Goal: Transaction & Acquisition: Register for event/course

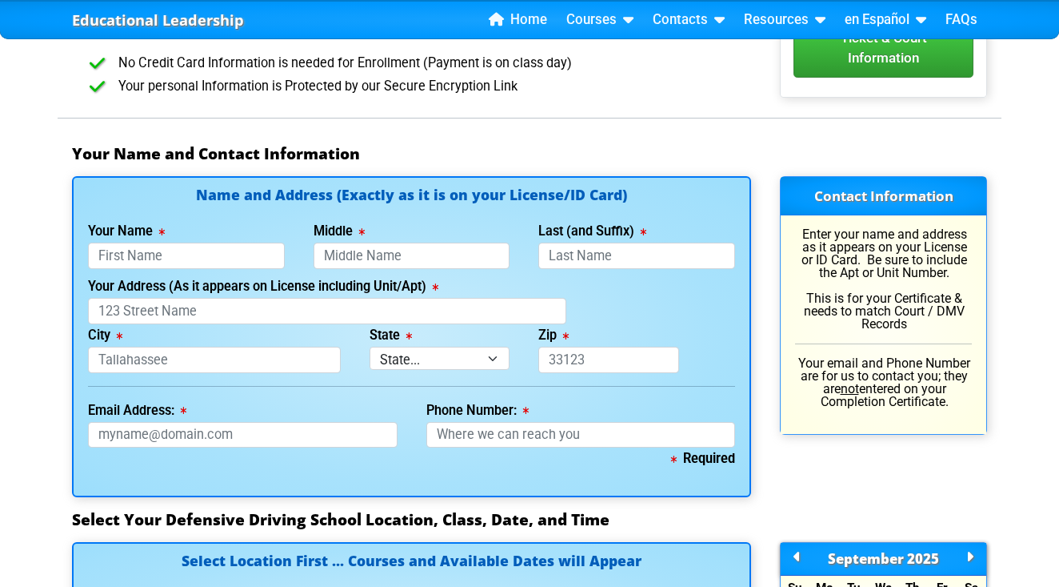
scroll to position [1053, 0]
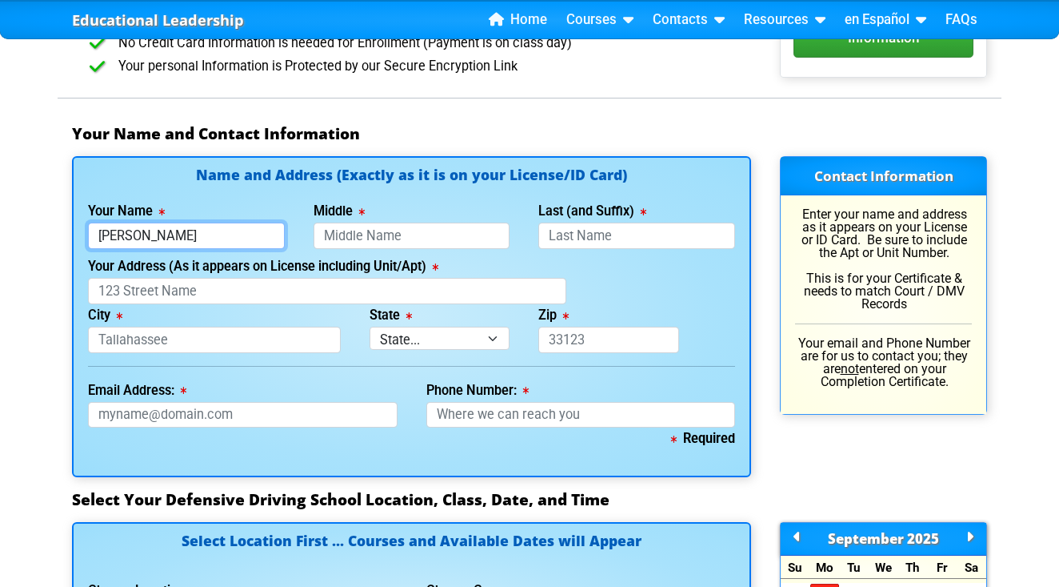
type input "Matthew"
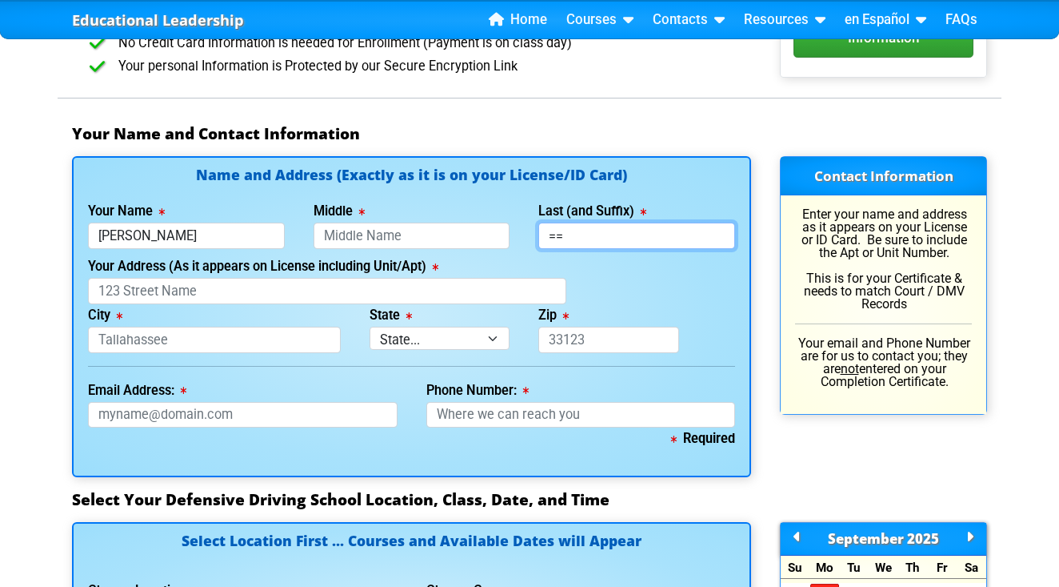
type input "="
type input "Bedoya"
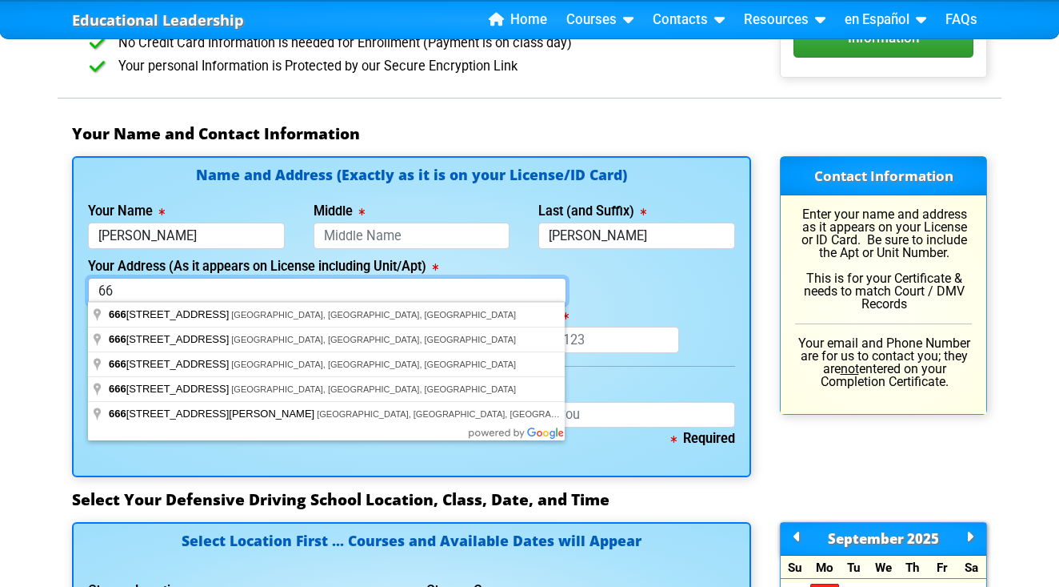
type input "6"
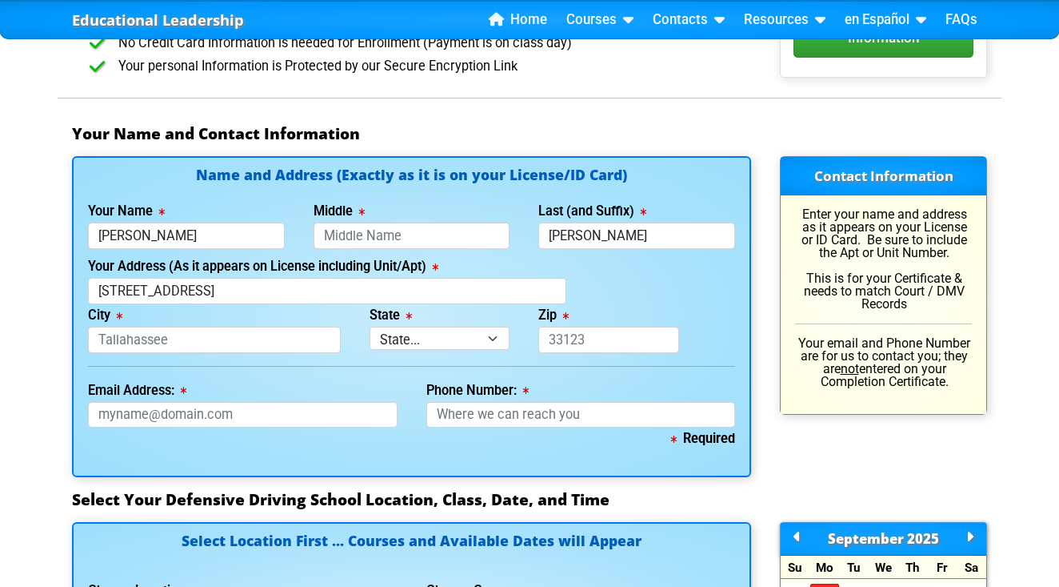
type input "5550 Pga Boulevard"
type input "Orlando"
select select "{"fullName":"Florida","abbreviation":"FL","uniqueId":"1d559909-6cf0-4a4d-848e-a…"
type input "32839"
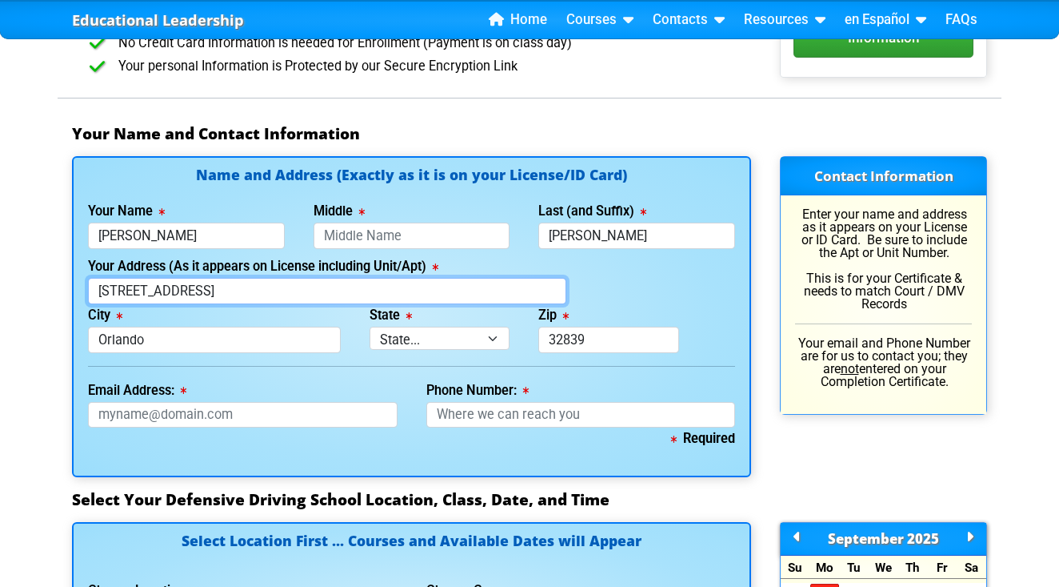
click at [338, 289] on input "5550 Pga Boulevard" at bounding box center [327, 291] width 479 height 26
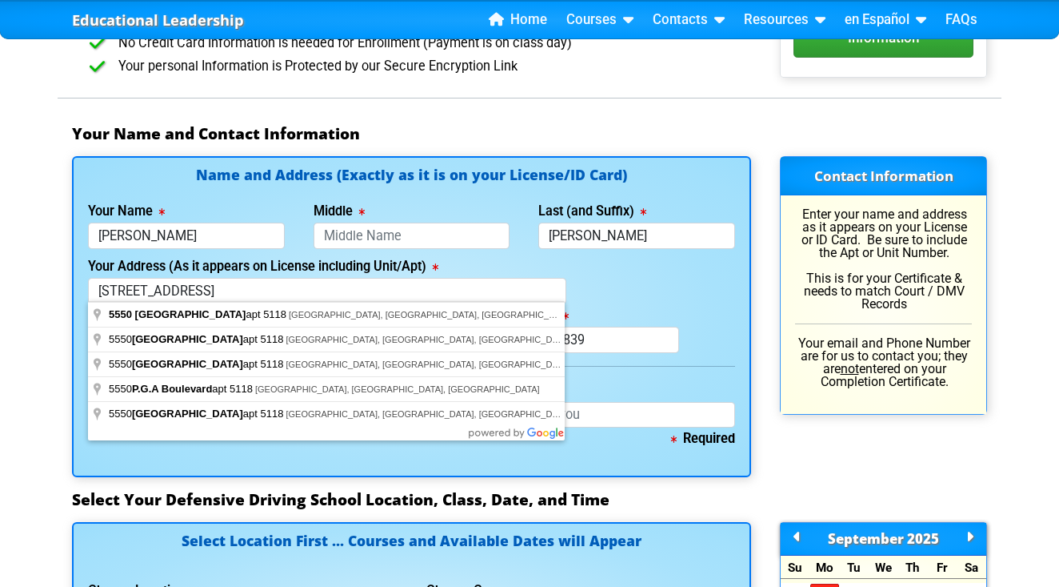
type input "5550 Pga Boulevard"
type input "Orlando"
select select "{"fullName":"Florida","abbreviation":"FL","uniqueId":"1d559909-6cf0-4a4d-848e-a…"
type input "32839"
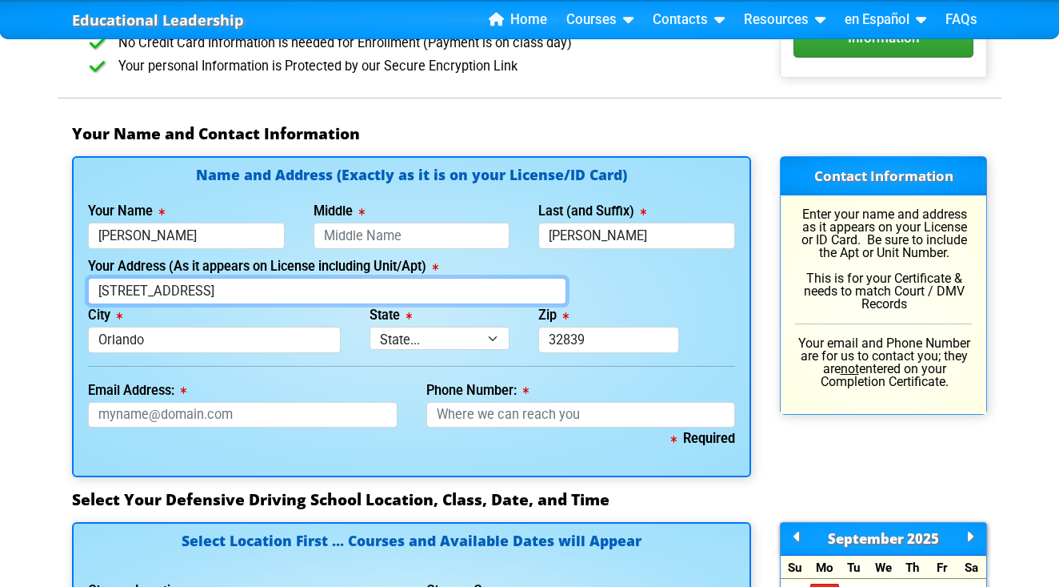
click at [242, 288] on input "5550 Pga Boulevard" at bounding box center [327, 291] width 479 height 26
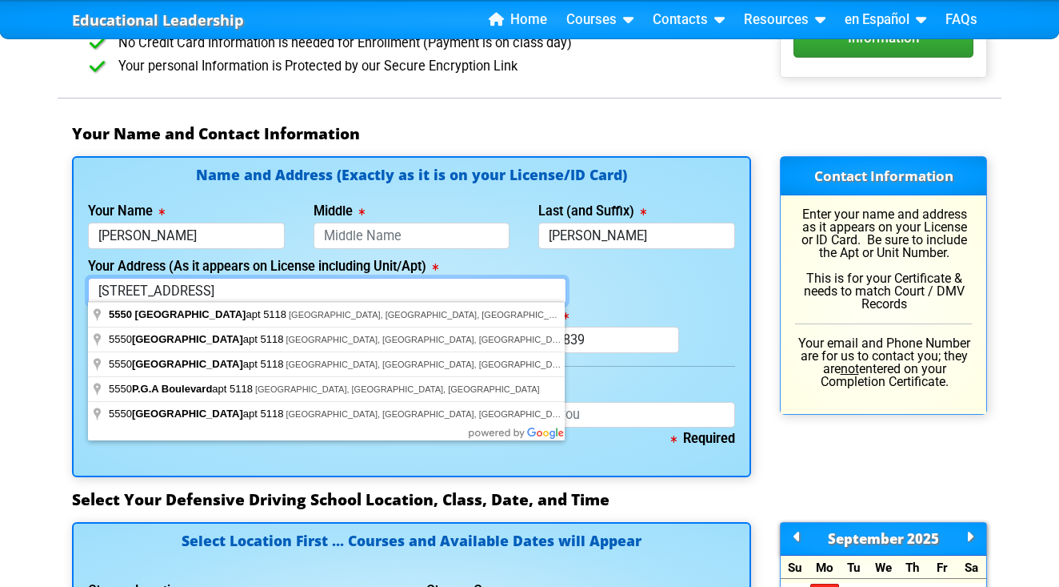
type input "5550 Pga Boulevard apt 5118"
click at [50, 324] on div "Educational Leadership Home Courses Certified Defensive Driving Courses 4-Hour …" at bounding box center [529, 461] width 1059 height 3028
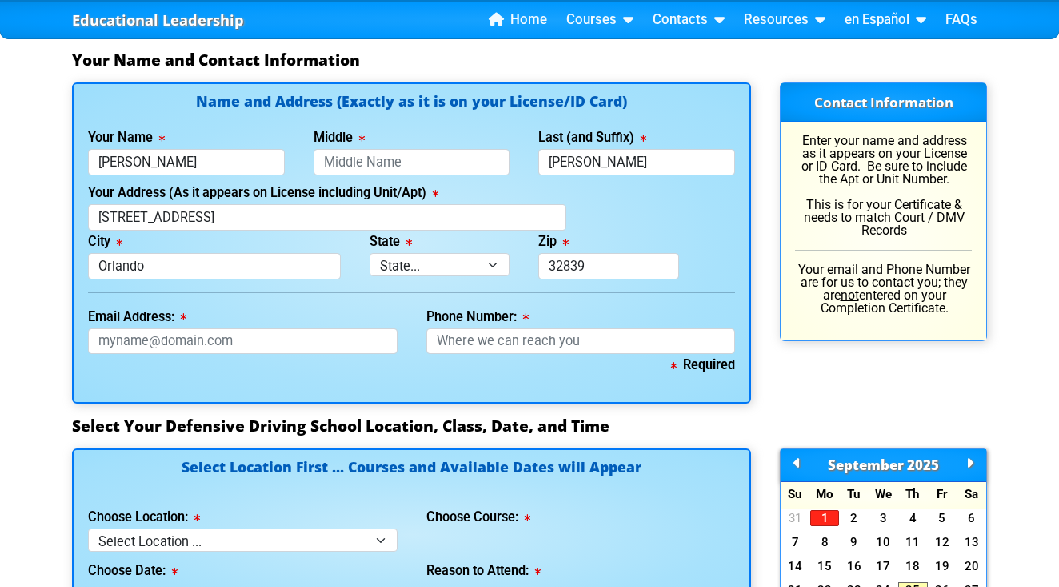
scroll to position [1131, 0]
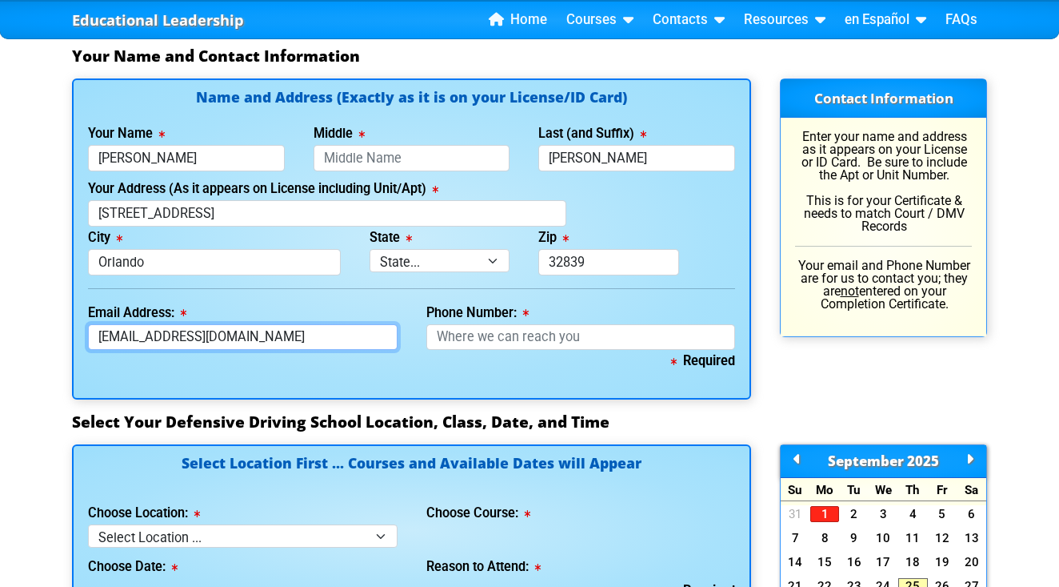
type input "matthewlion3@hotmail.com"
click at [478, 315] on label "Phone Number:" at bounding box center [477, 312] width 102 height 13
click at [478, 324] on input "Phone Number:" at bounding box center [581, 337] width 310 height 26
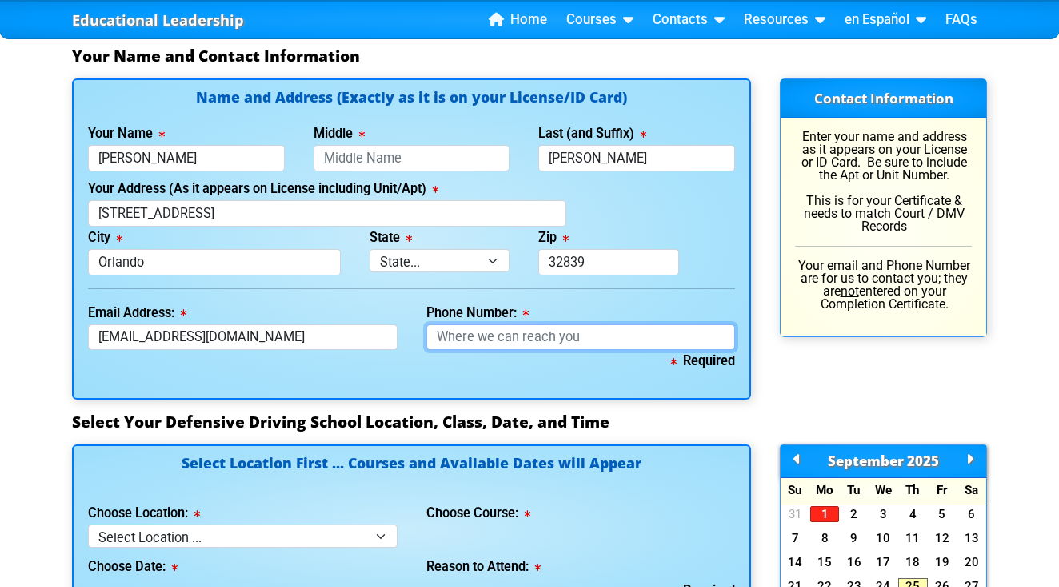
click at [464, 333] on input "Phone Number:" at bounding box center [581, 337] width 310 height 26
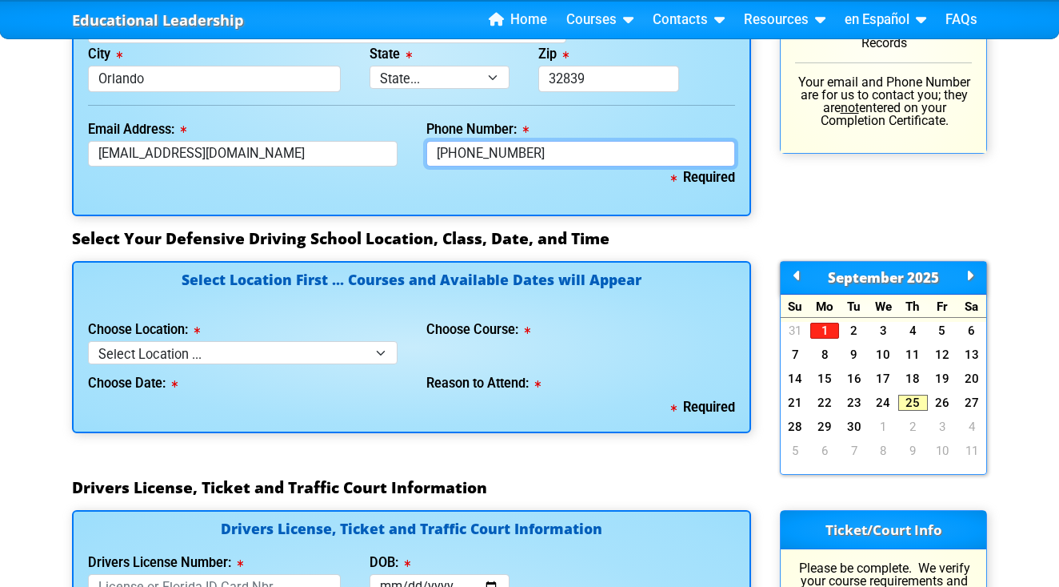
scroll to position [1315, 0]
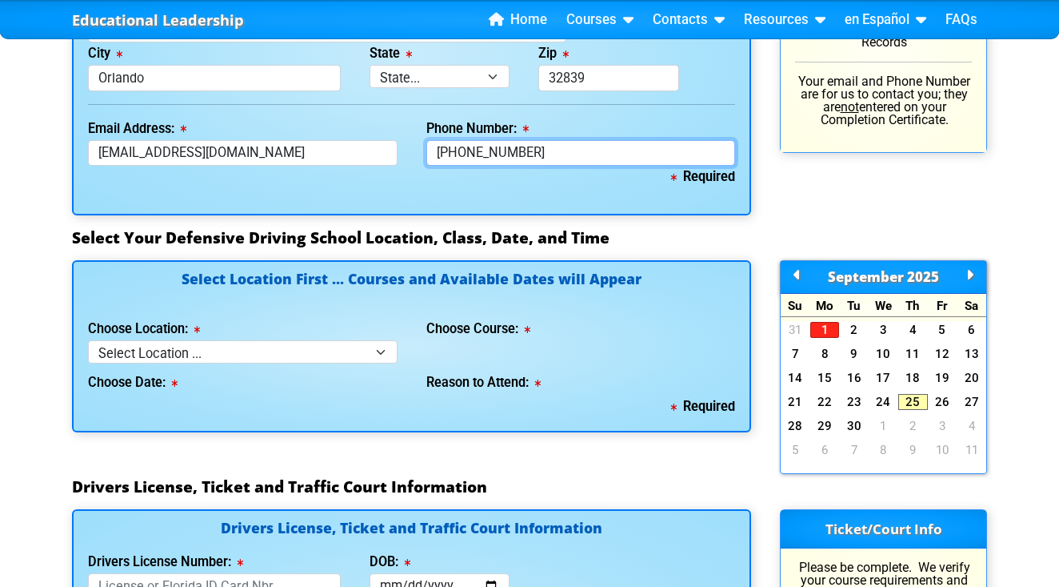
type input "561-305-3374"
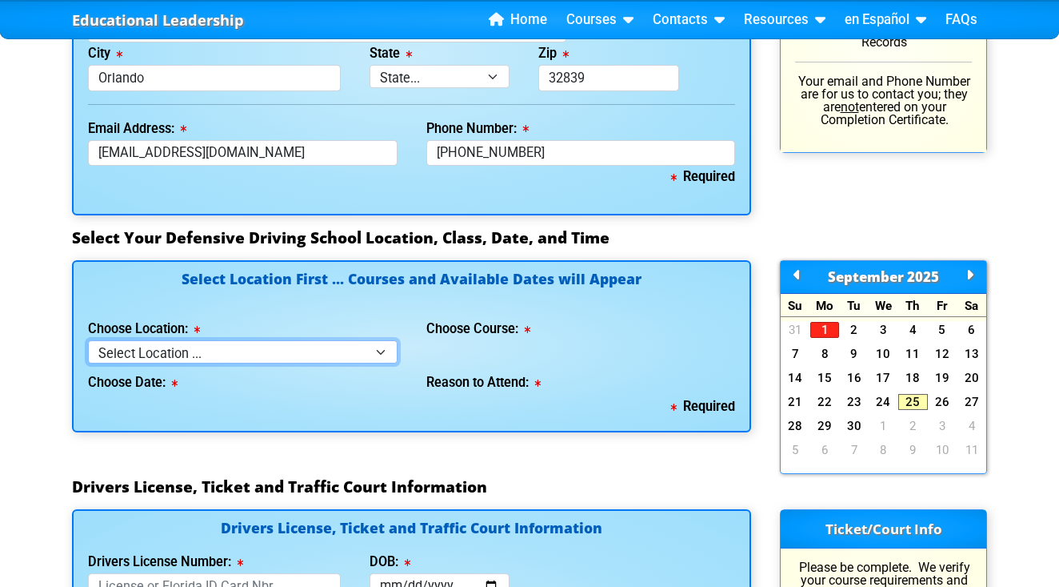
click at [361, 358] on select "Select Location ... Tampa Orlando Kissimmee Tampa - en español Kissimmee - en e…" at bounding box center [243, 351] width 310 height 23
select select "2"
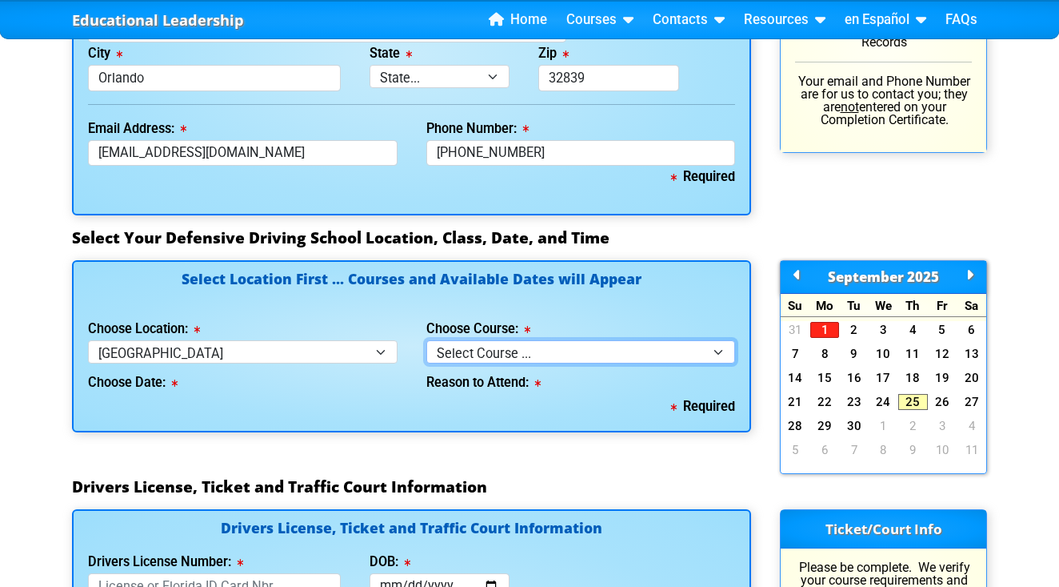
select select "2"
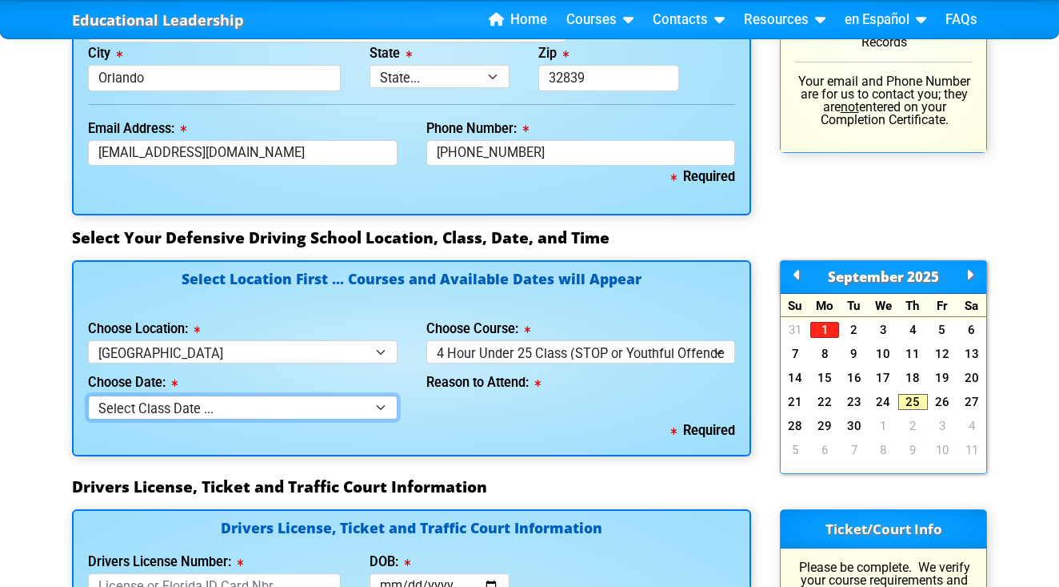
select select "10/04/2025, 8"
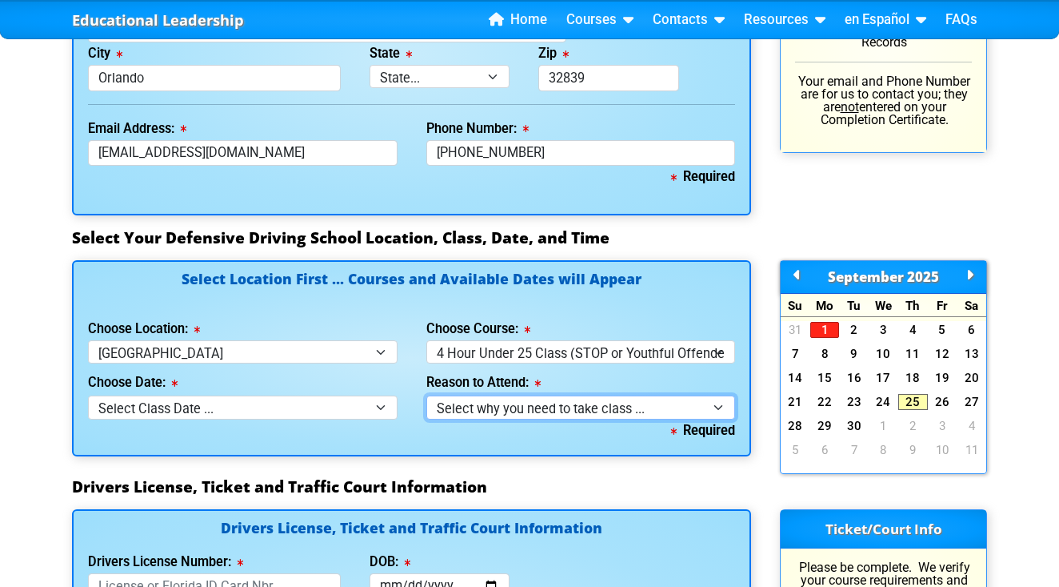
select select "Court Ordered (Under 25 Defensive Driver School)"
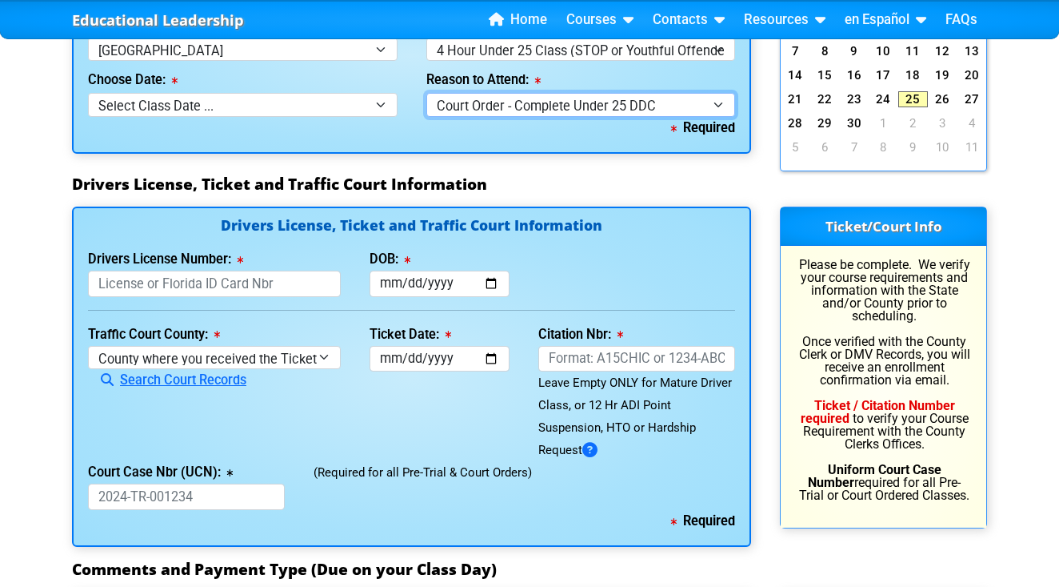
scroll to position [1626, 0]
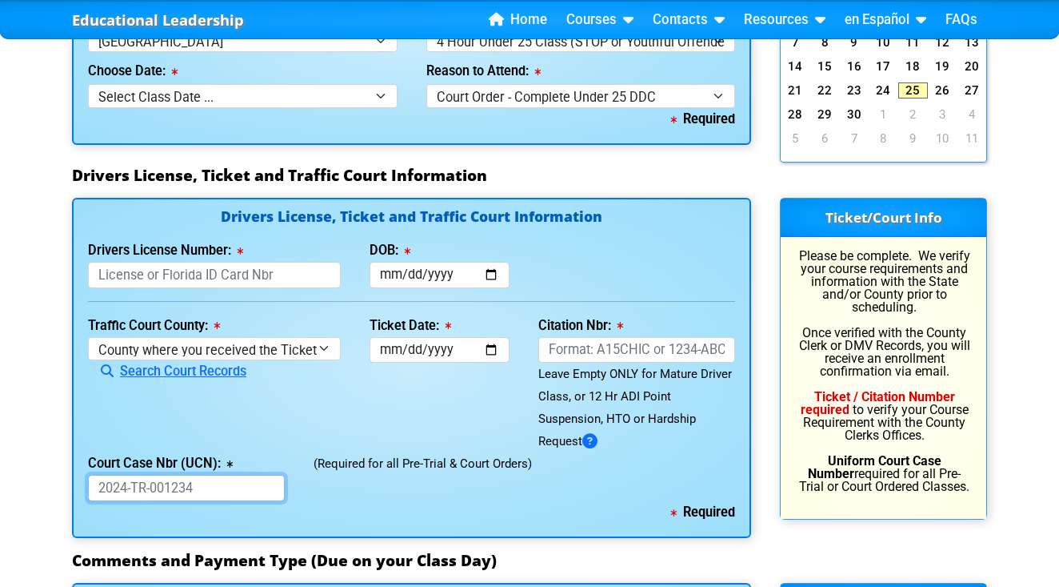
click at [226, 477] on input "Court Case Nbr (UCN):" at bounding box center [186, 488] width 197 height 26
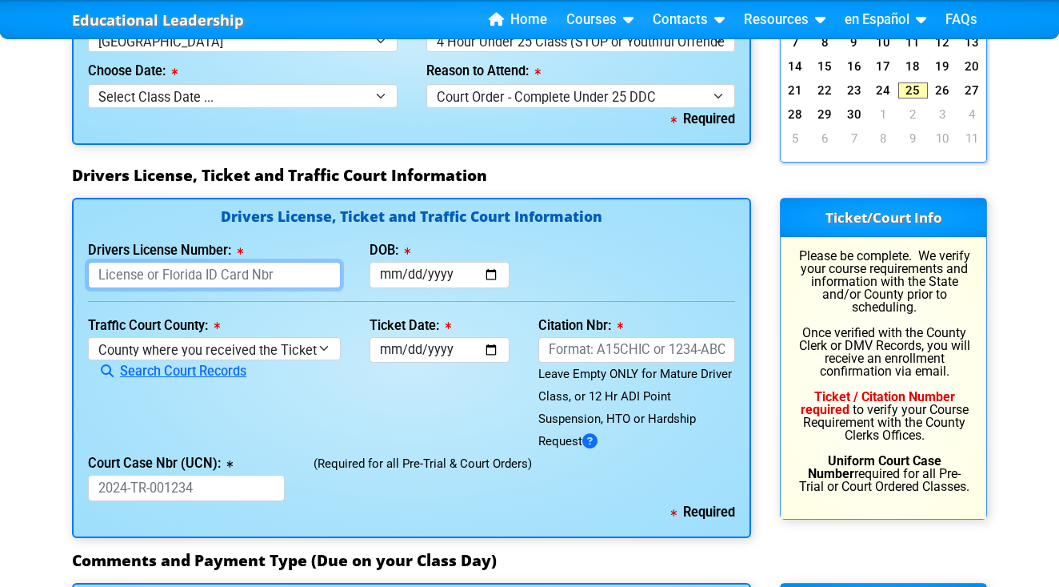
click at [240, 262] on input "Drivers License Number:" at bounding box center [214, 275] width 253 height 26
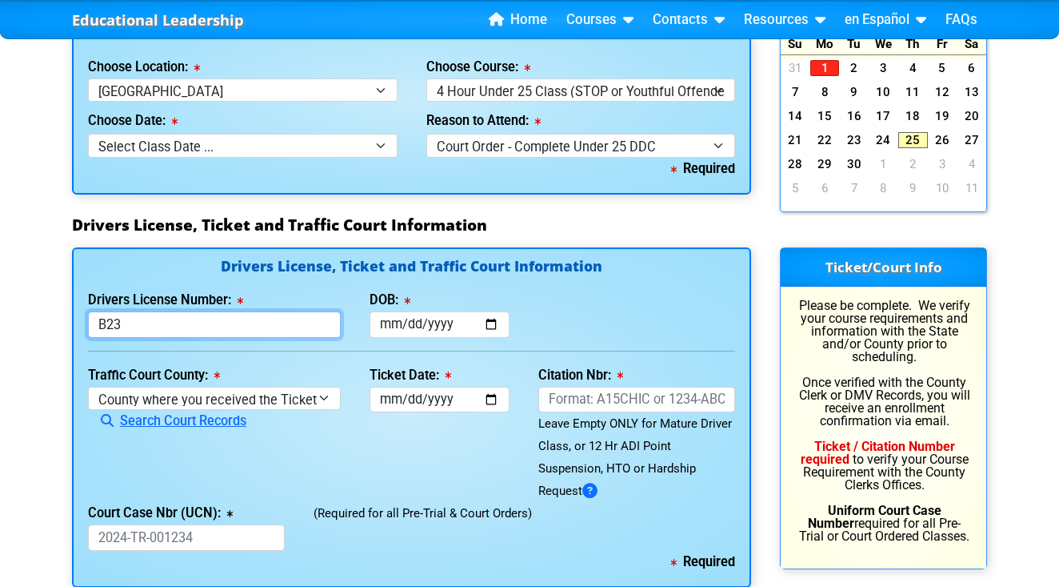
scroll to position [1505, 0]
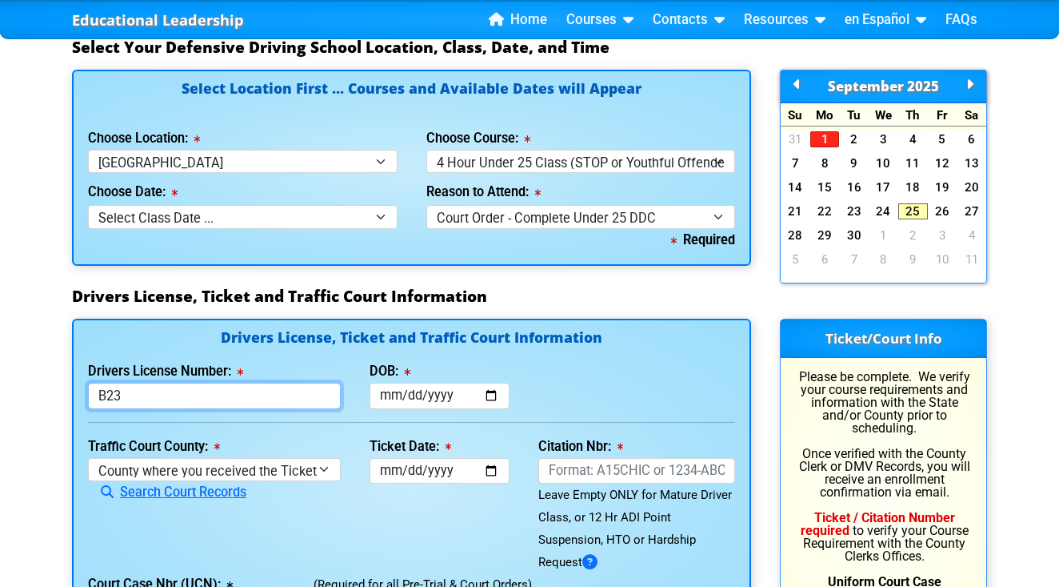
type input "B23"
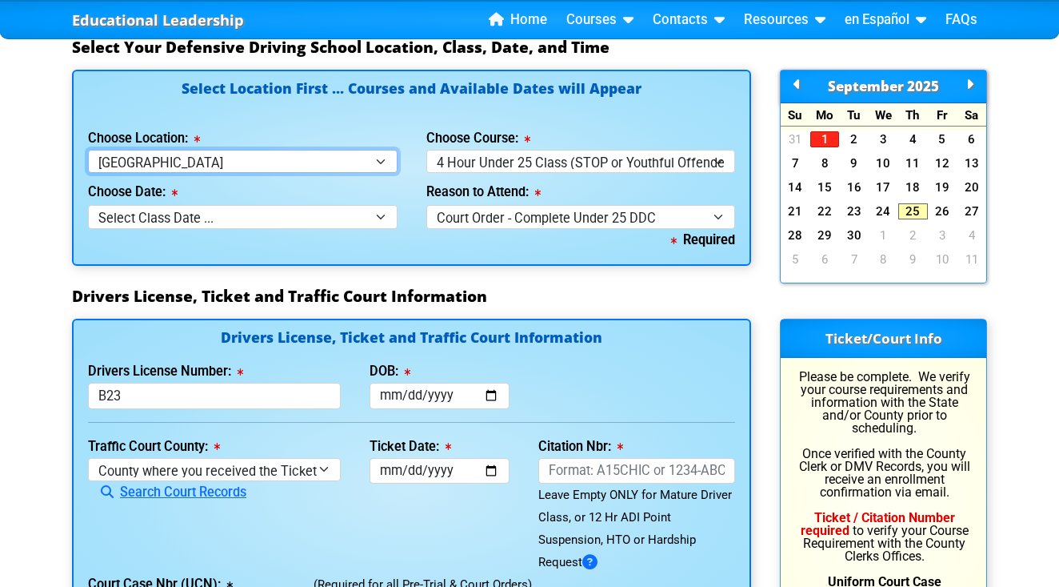
select select "3"
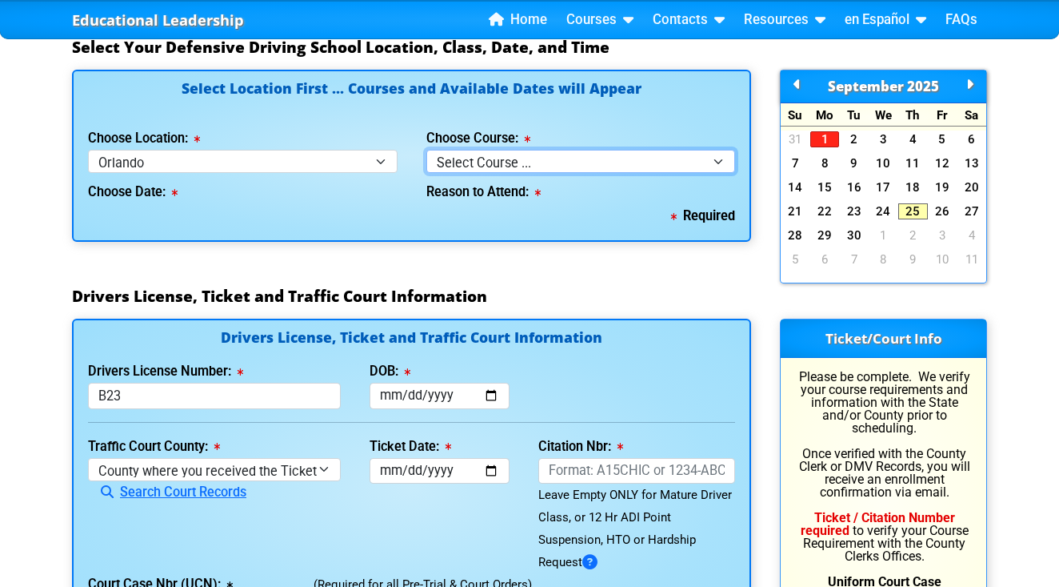
select select "2"
select select
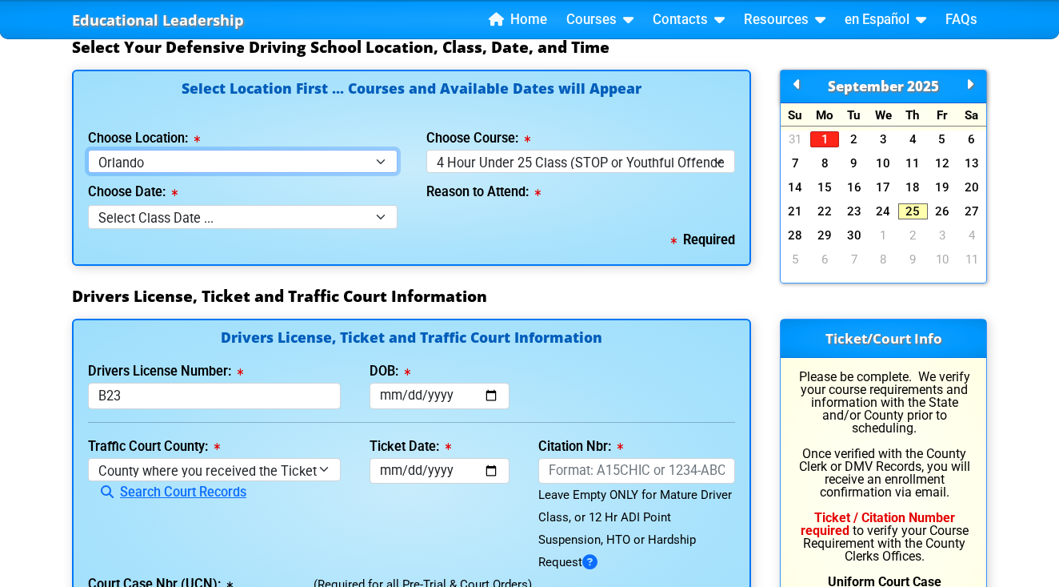
select select "4"
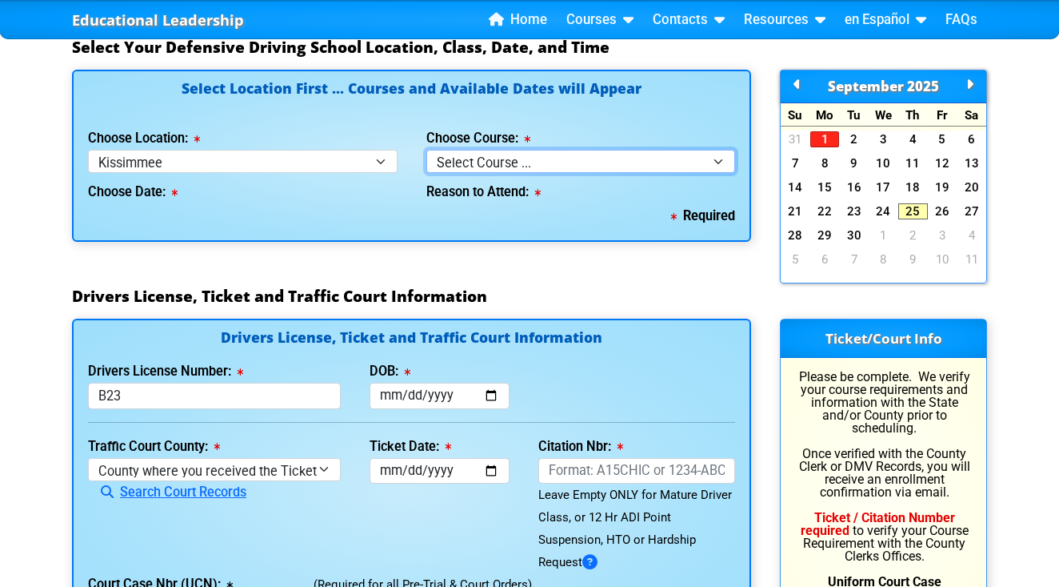
select select "1"
select select
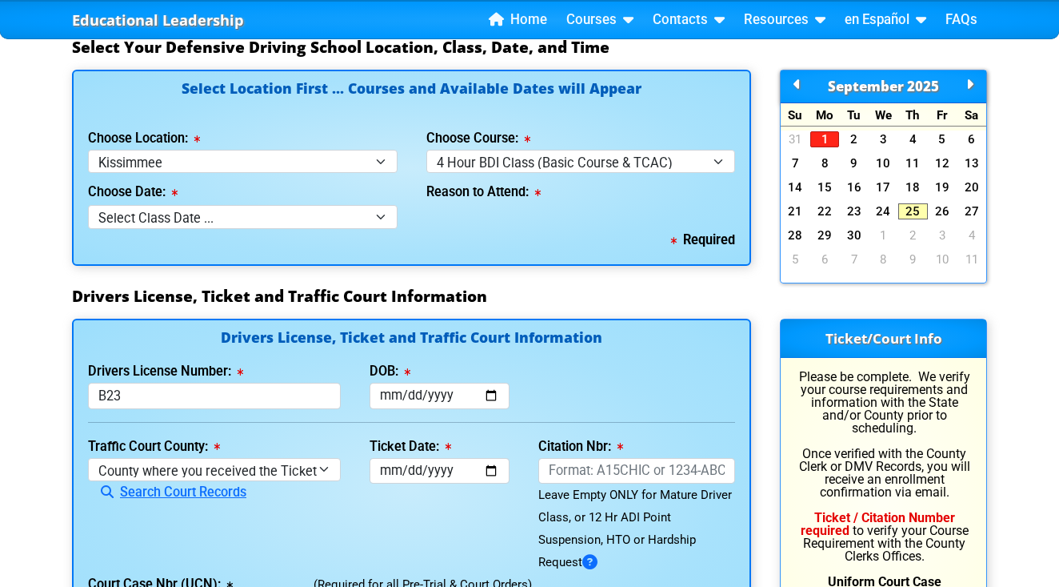
click at [442, 173] on div "Reason to Attend:" at bounding box center [581, 189] width 310 height 32
select select "2"
select select
click at [382, 138] on div "Choose Location: Select Location ... Tampa Orlando Kissimmee Tampa - en español…" at bounding box center [243, 150] width 310 height 46
click at [382, 133] on div "Choose Location: Select Location ... Tampa Orlando Kissimmee Tampa - en español…" at bounding box center [243, 150] width 310 height 46
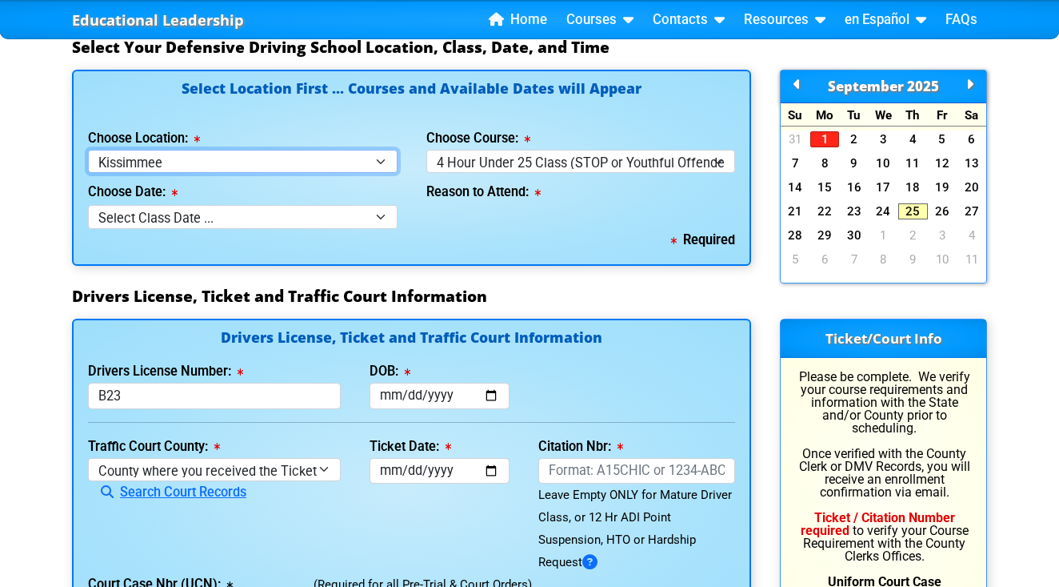
select select "6"
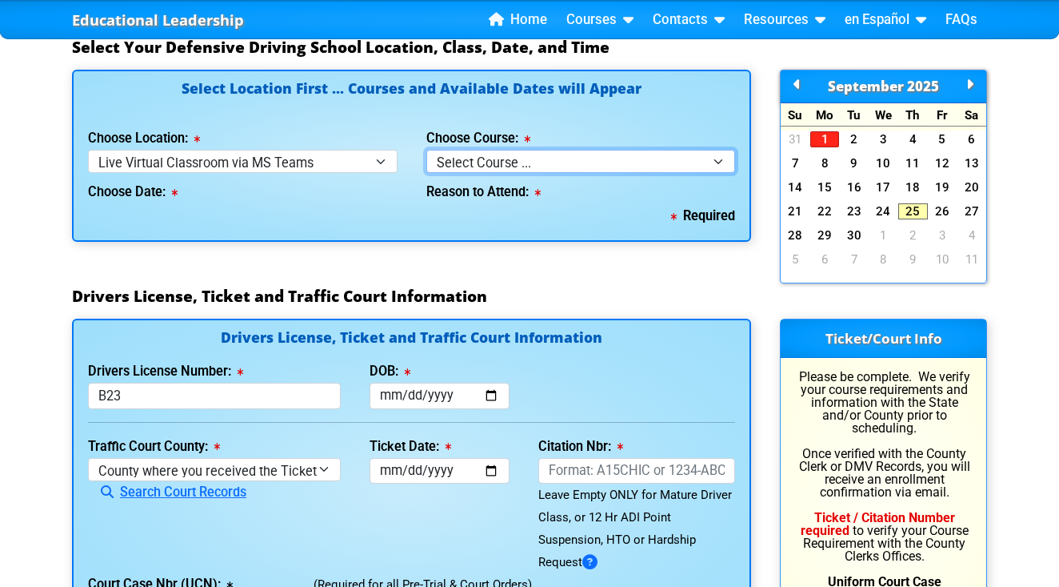
select select "2"
select select
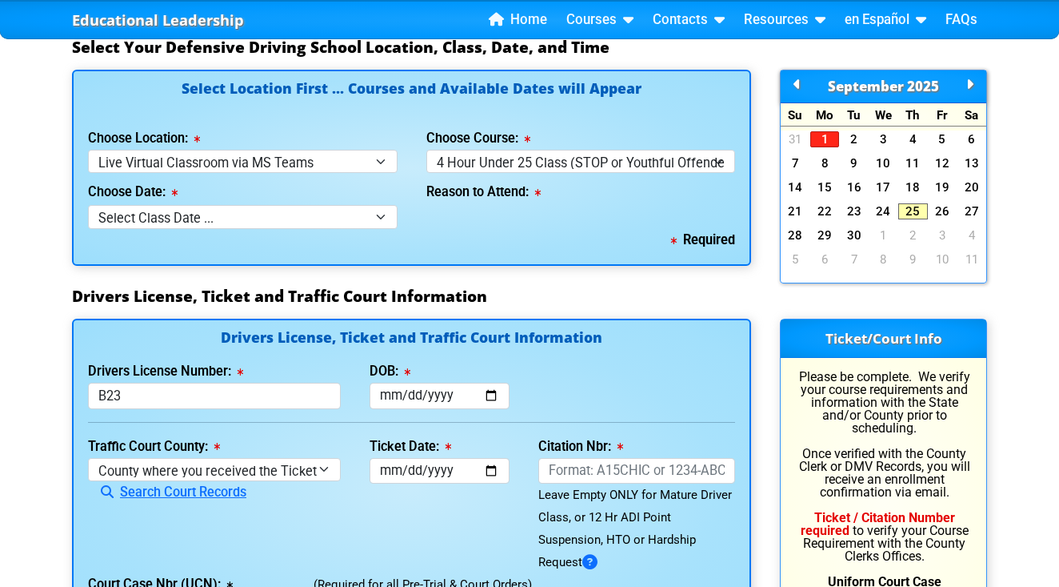
click at [336, 197] on div "Choose Date: Select Class Date ... Oct 9 -- (Thursday from 1:00pm-5:00pm)" at bounding box center [243, 200] width 310 height 55
click at [329, 199] on div "Choose Date: Select Class Date ... Oct 9 -- (Thursday from 1:00pm-5:00pm)" at bounding box center [243, 200] width 310 height 55
drag, startPoint x: 320, startPoint y: 210, endPoint x: 315, endPoint y: 184, distance: 26.1
click at [315, 184] on div "Choose Date: Select Class Date ... Oct 9 -- (Thursday from 1:00pm-5:00pm)" at bounding box center [243, 200] width 310 height 55
select select "2"
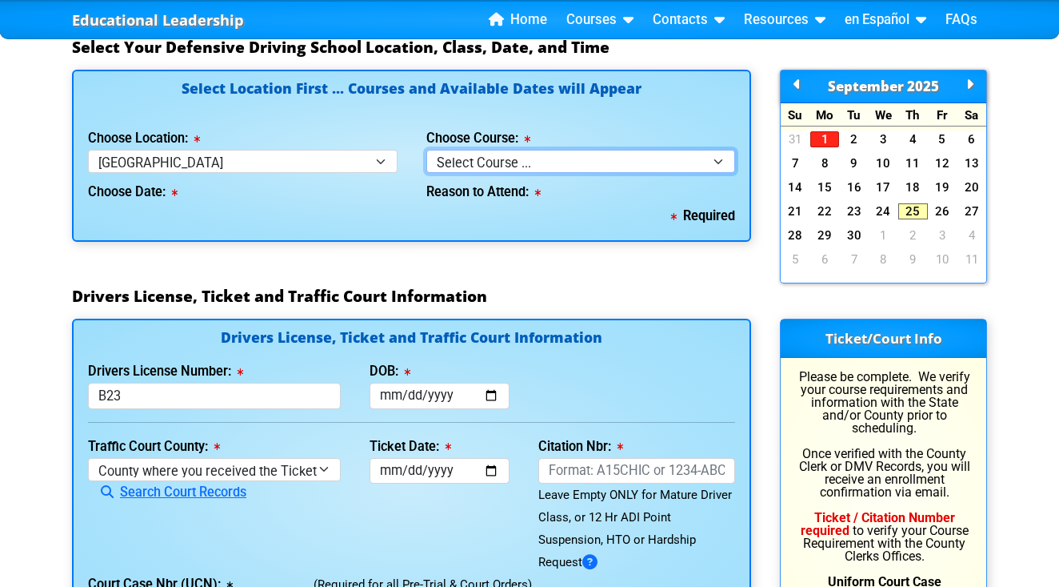
select select "2"
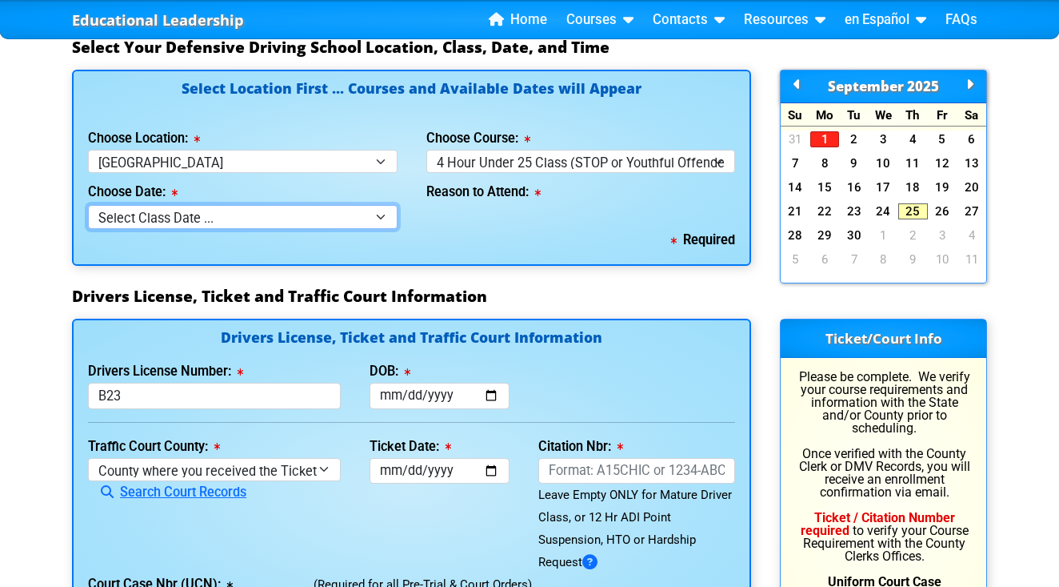
select select "10/04/2025, 8"
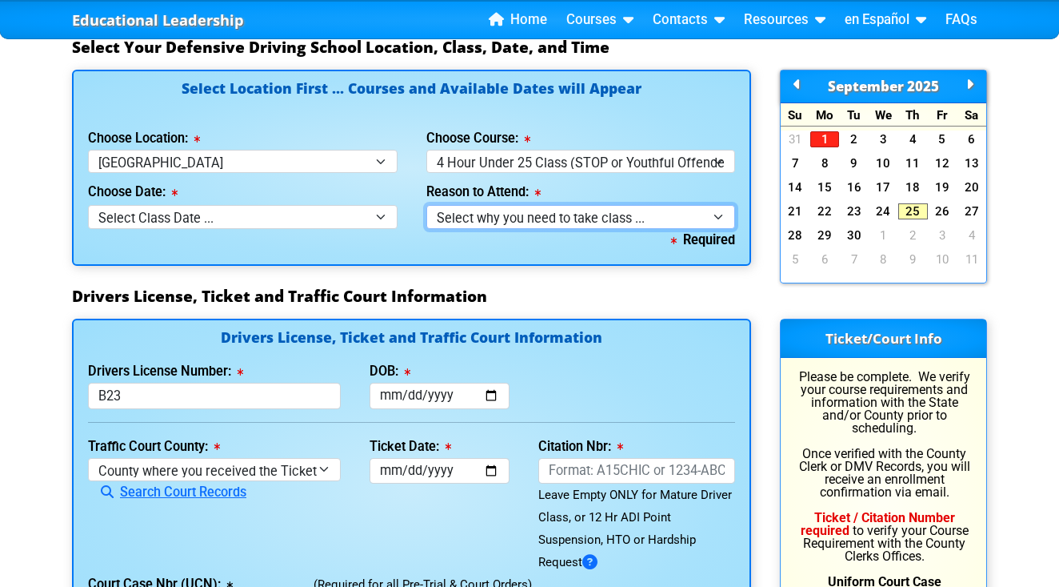
select select "Court Ordered (Under 25 Defensive Driver School)"
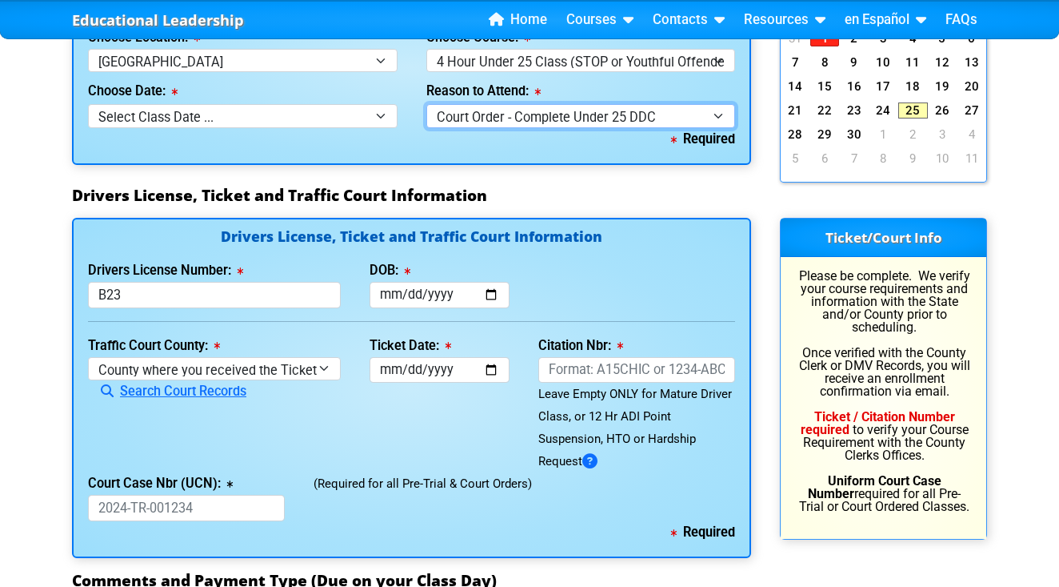
scroll to position [1633, 0]
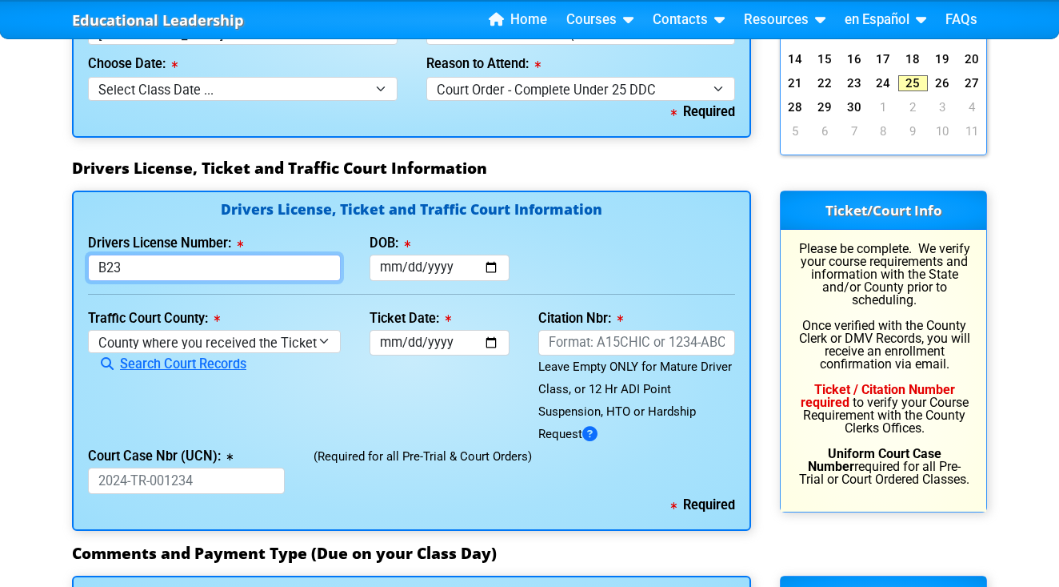
click at [286, 260] on input "B23" at bounding box center [214, 267] width 253 height 26
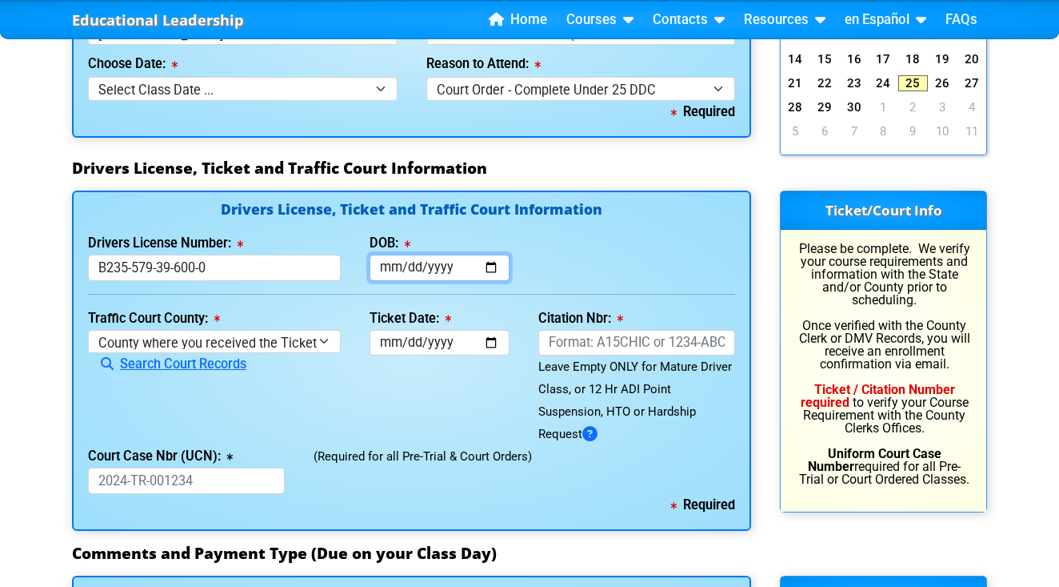
type input "B235579396000"
type input "2001-10-26"
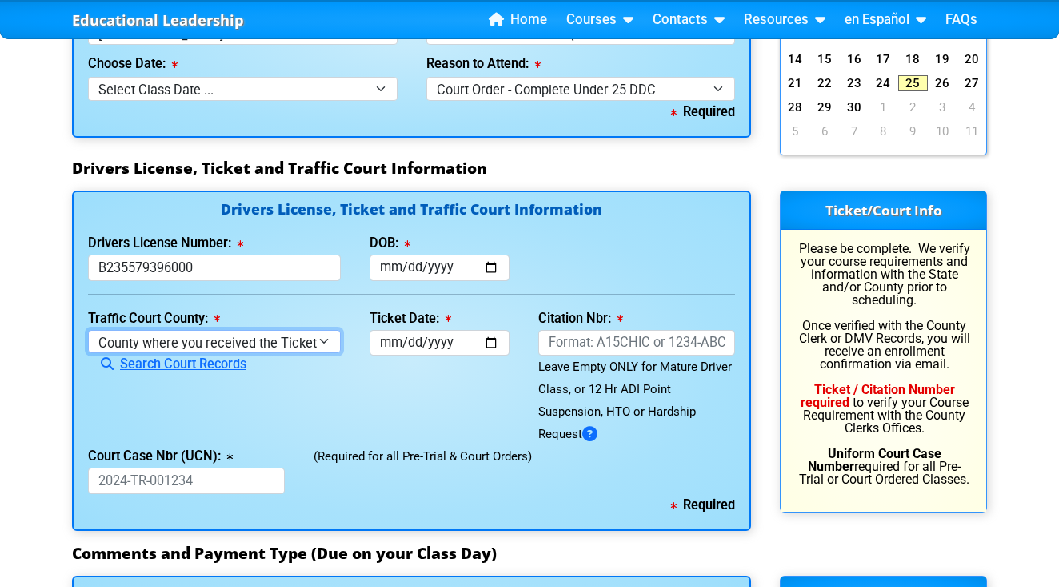
select select "{"countyName":"Orange","state":"FL","uniqueId":"72cd9516-2a86-4b1d-9e65-12a0ae9…"
click at [236, 362] on link "Search Court Records" at bounding box center [167, 363] width 158 height 15
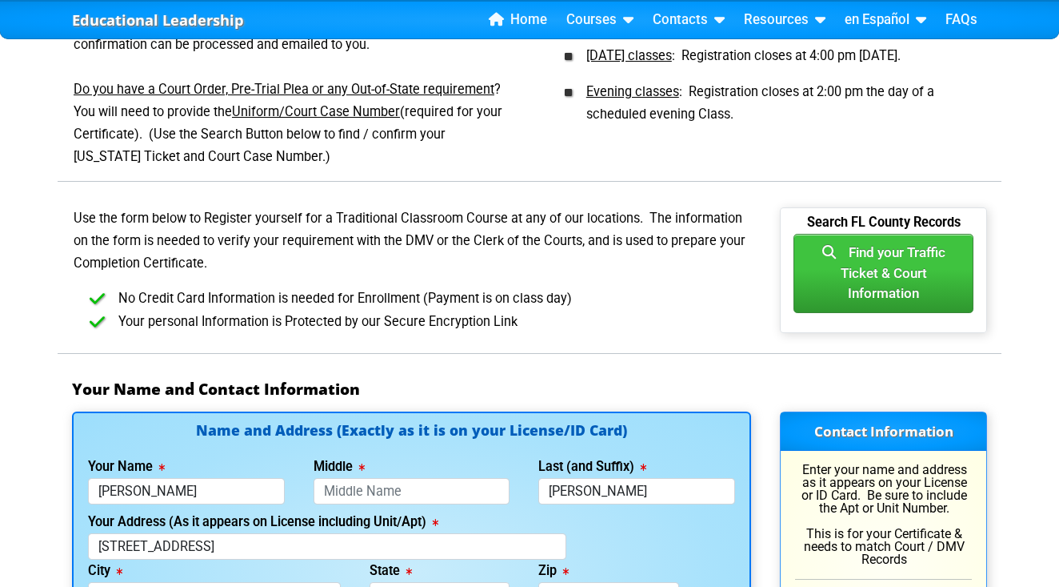
scroll to position [807, 0]
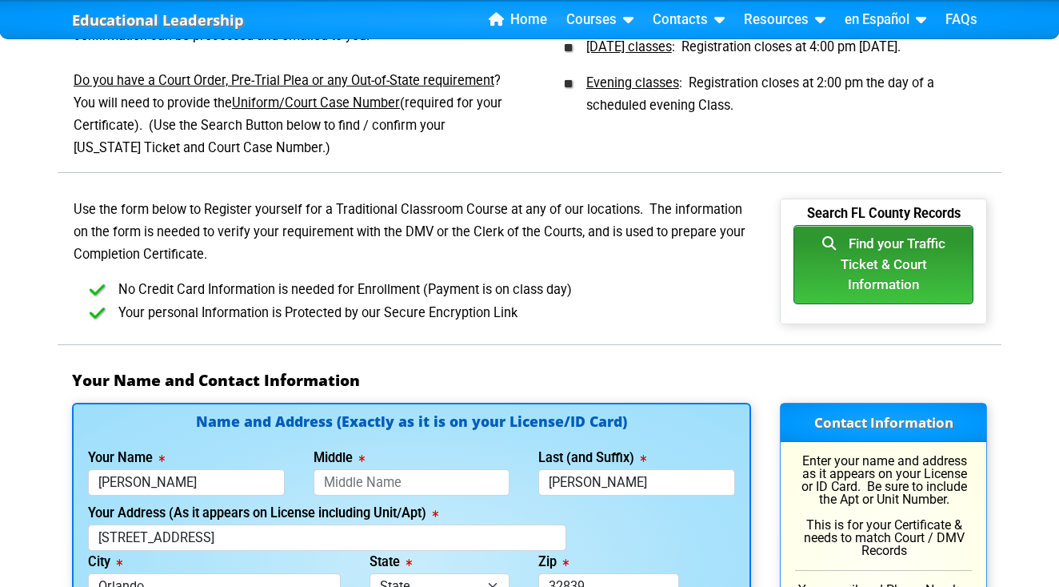
click at [836, 242] on icon "button" at bounding box center [836, 243] width 26 height 14
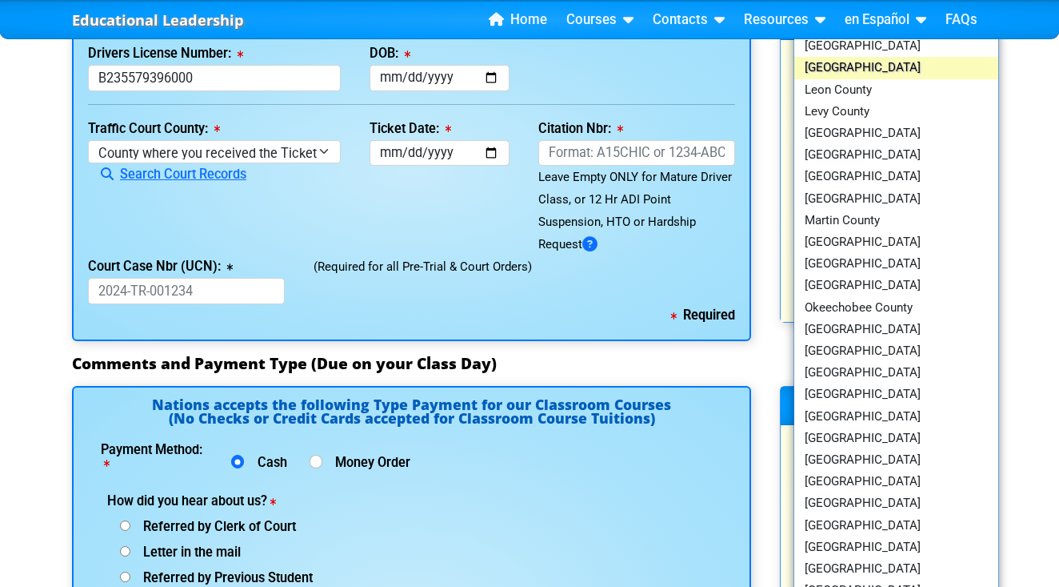
scroll to position [1827, 0]
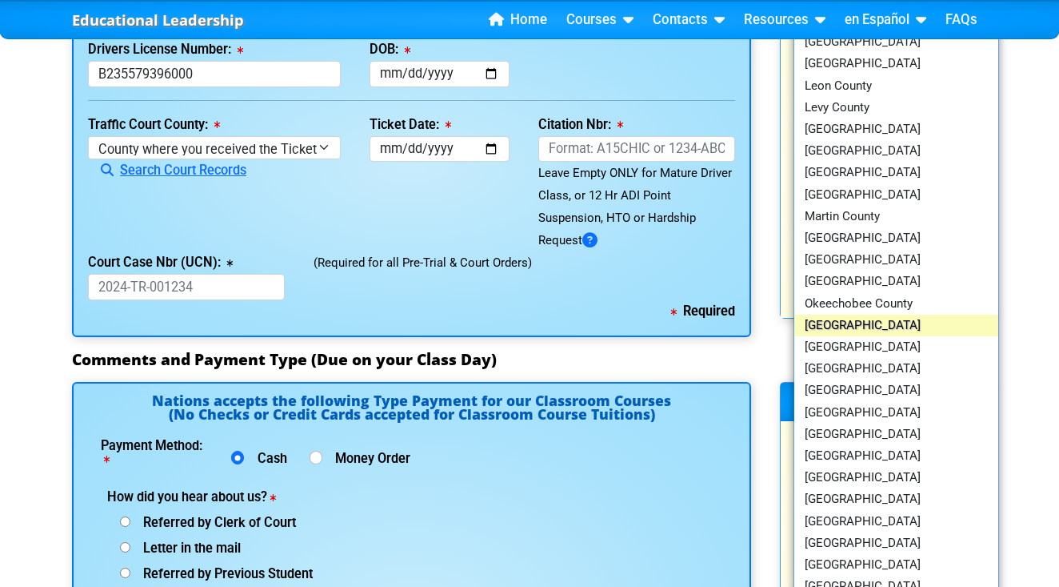
click at [842, 323] on link "Orange County" at bounding box center [897, 325] width 204 height 22
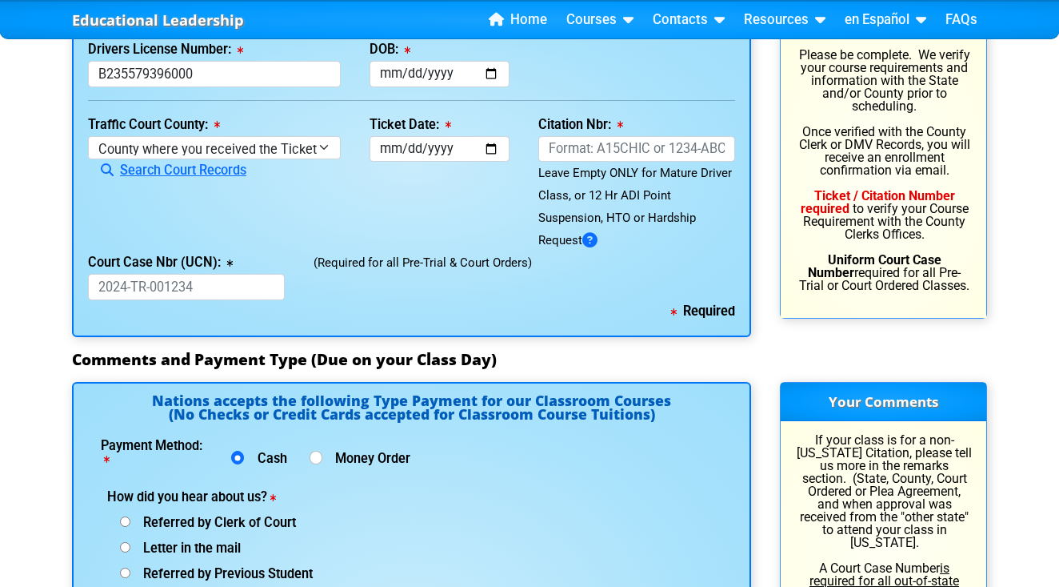
click at [603, 118] on label "Citation Nbr:" at bounding box center [581, 124] width 85 height 13
click at [603, 136] on input "Citation Nbr:" at bounding box center [637, 149] width 197 height 26
click at [597, 144] on input "Citation Nbr:" at bounding box center [637, 149] width 197 height 26
paste input "AKSWY0E"
type input "AKSWY0E"
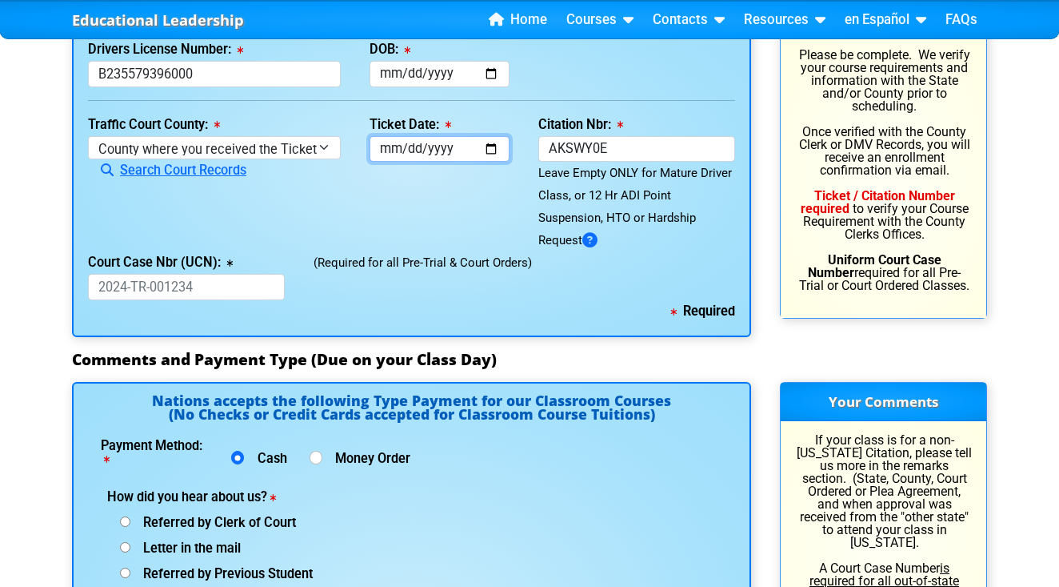
click at [384, 146] on input "Ticket Date:" at bounding box center [440, 149] width 140 height 26
type input "2025-05-22"
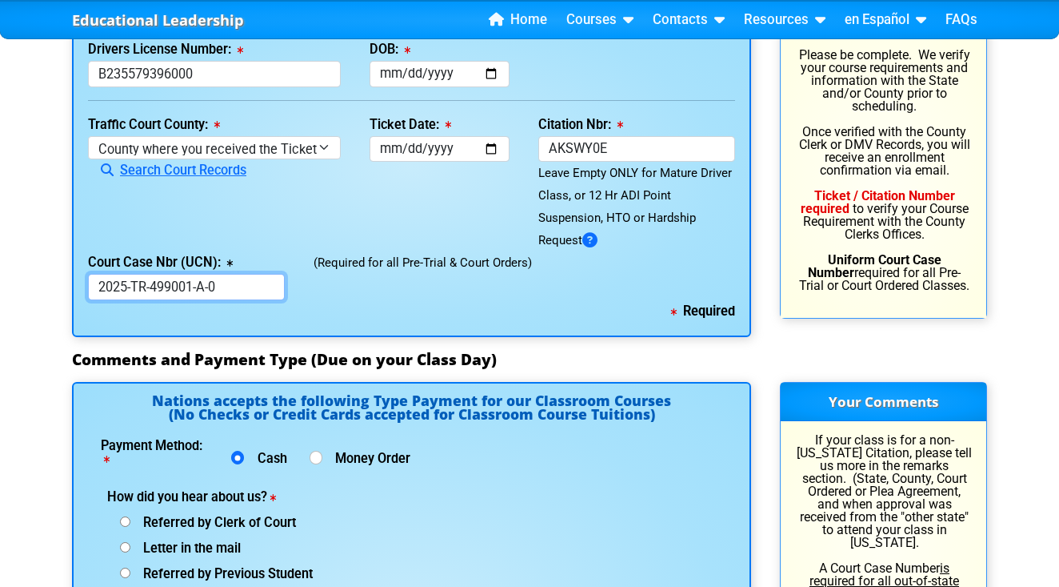
type input "2025-TR-499001-A-0"
click at [418, 318] on div "Drivers License, Ticket and Traffic Court Information Drivers License Number: B…" at bounding box center [411, 167] width 679 height 340
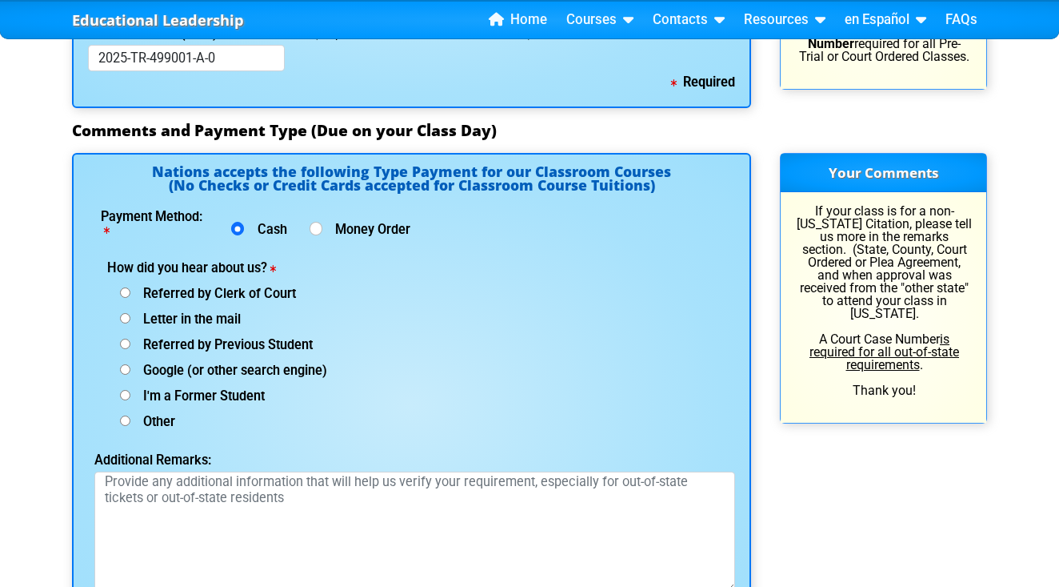
scroll to position [2057, 0]
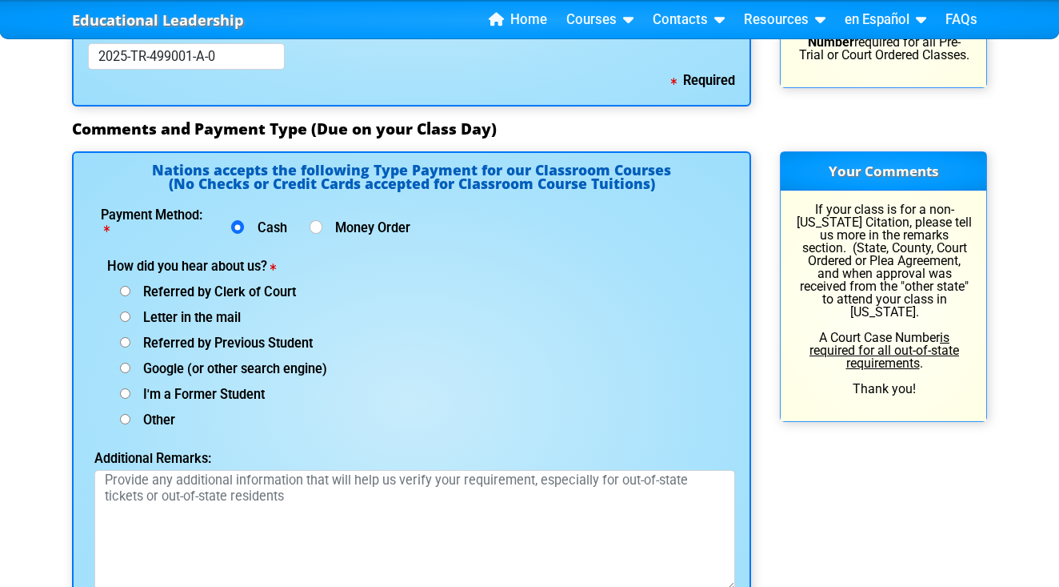
click at [170, 412] on span "Other" at bounding box center [152, 419] width 45 height 15
click at [130, 414] on input "Other (specify below)" at bounding box center [125, 419] width 10 height 10
radio input "true"
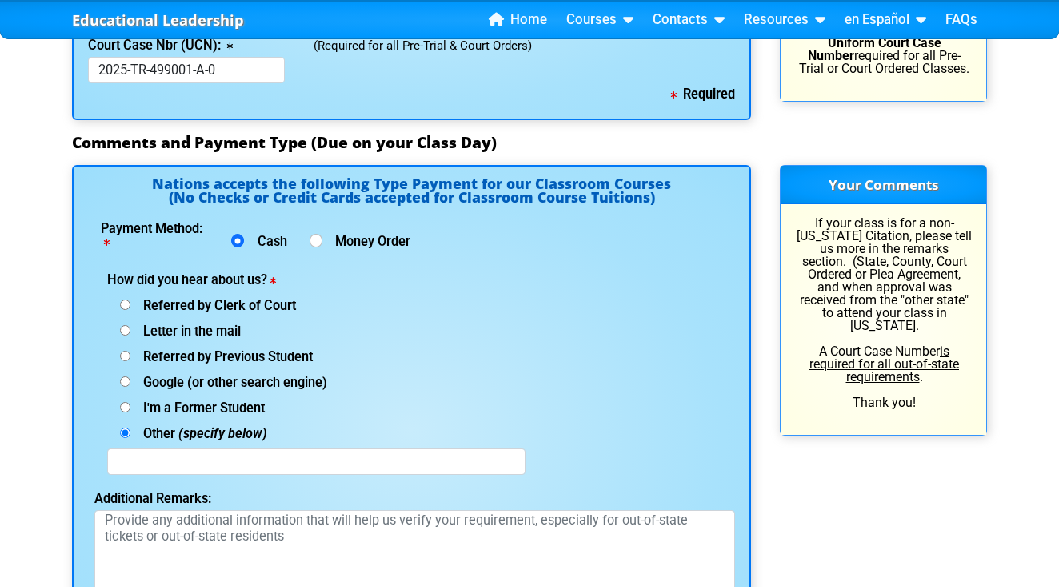
scroll to position [2239, 0]
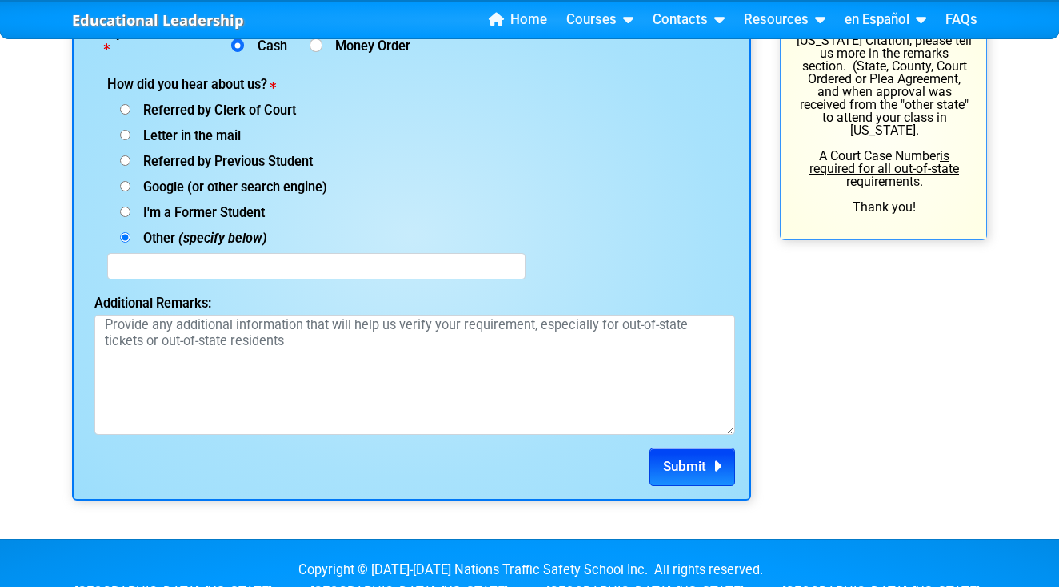
click at [693, 458] on span "Submit" at bounding box center [684, 466] width 43 height 16
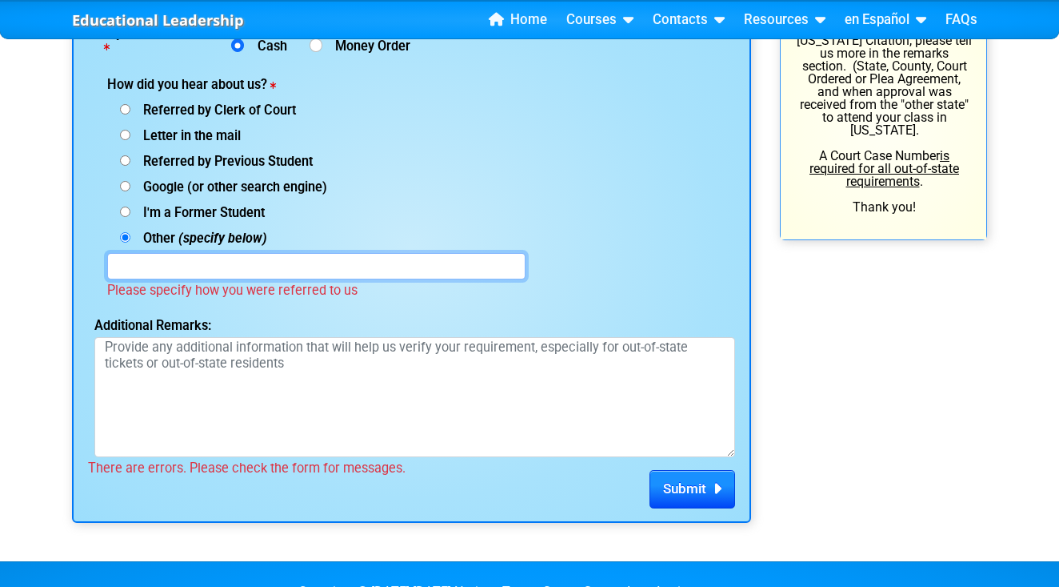
click at [374, 268] on input "text" at bounding box center [316, 266] width 418 height 26
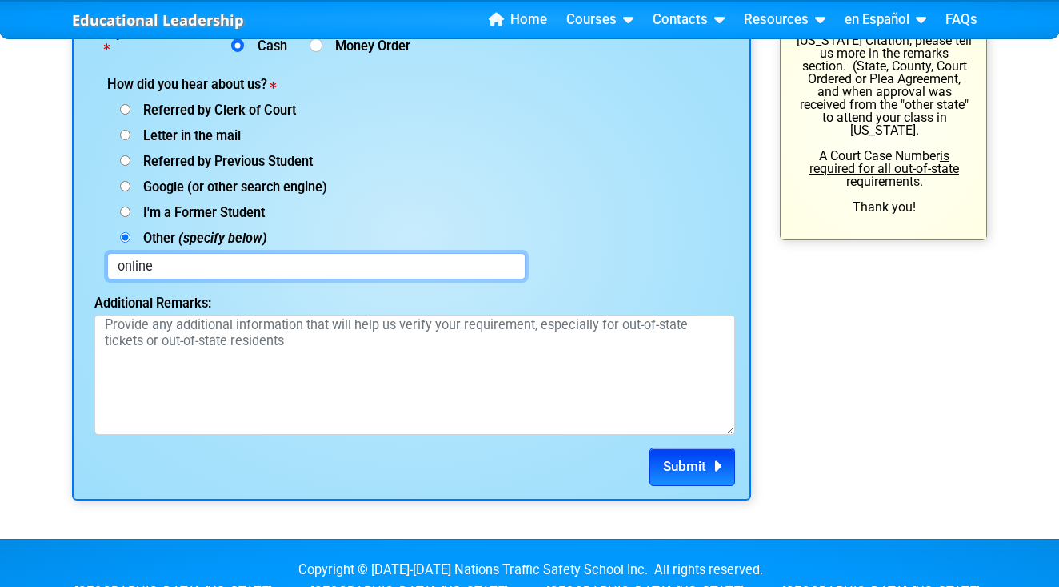
type input "online"
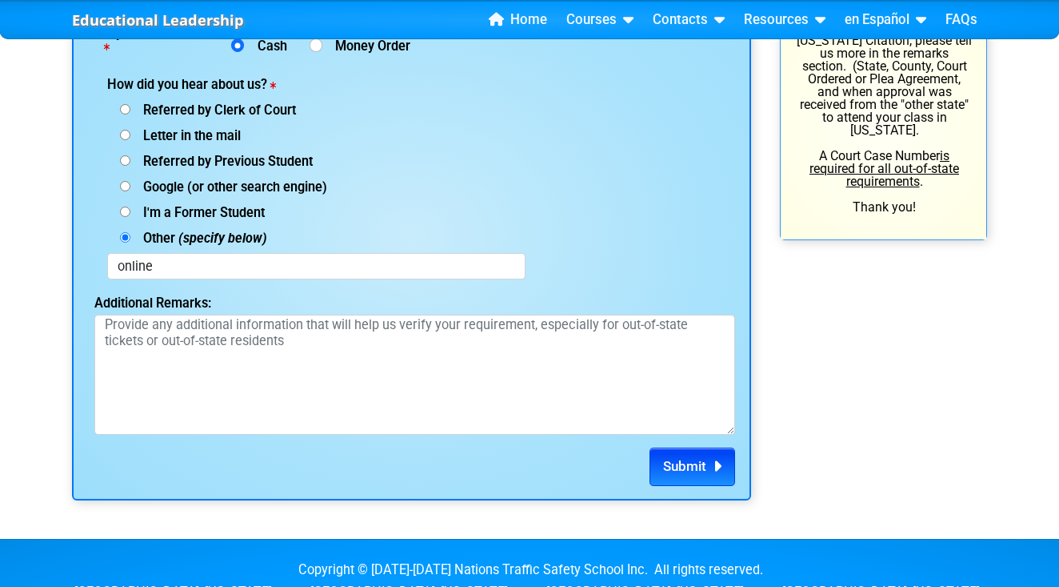
click at [655, 451] on button "Submit" at bounding box center [693, 466] width 86 height 38
